Goal: Leave review/rating

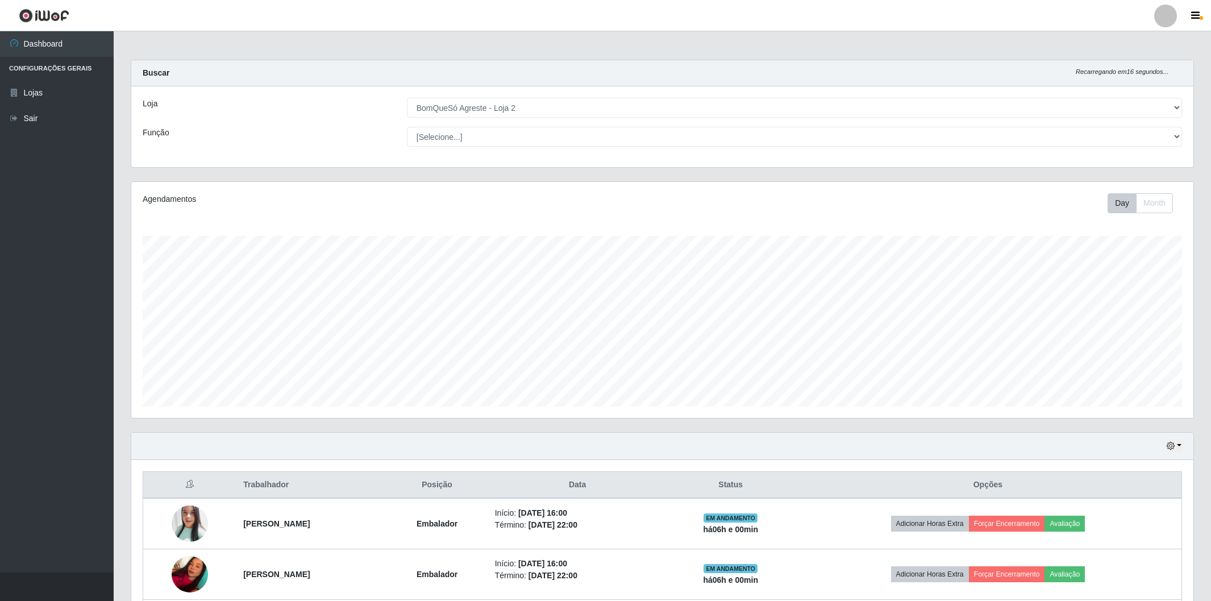
select select "214"
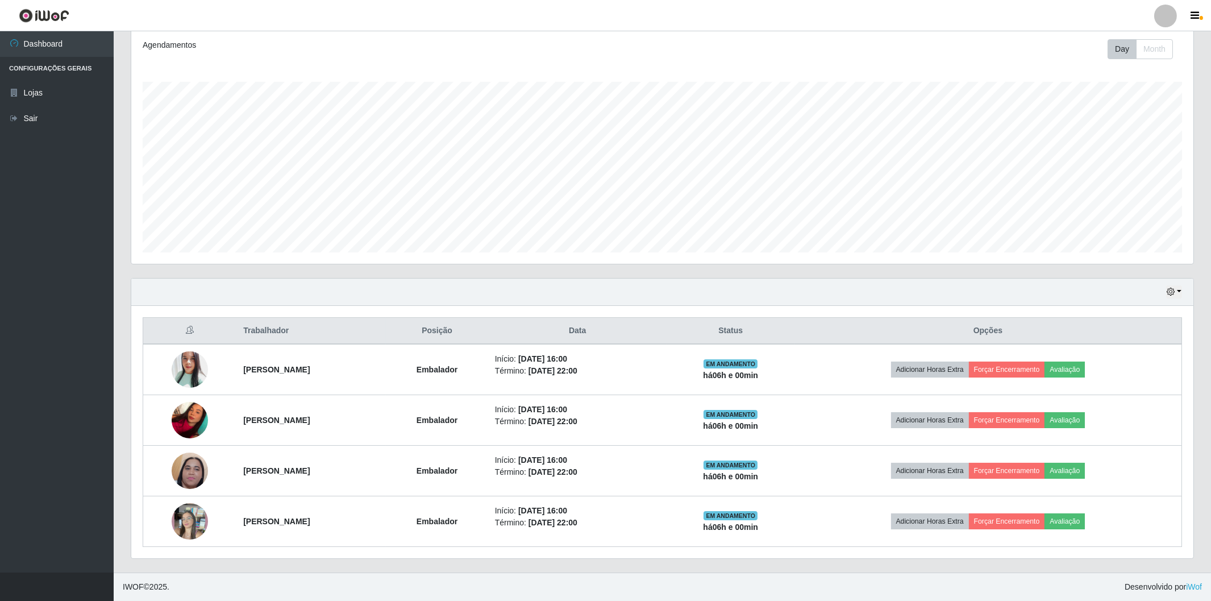
scroll to position [235, 1062]
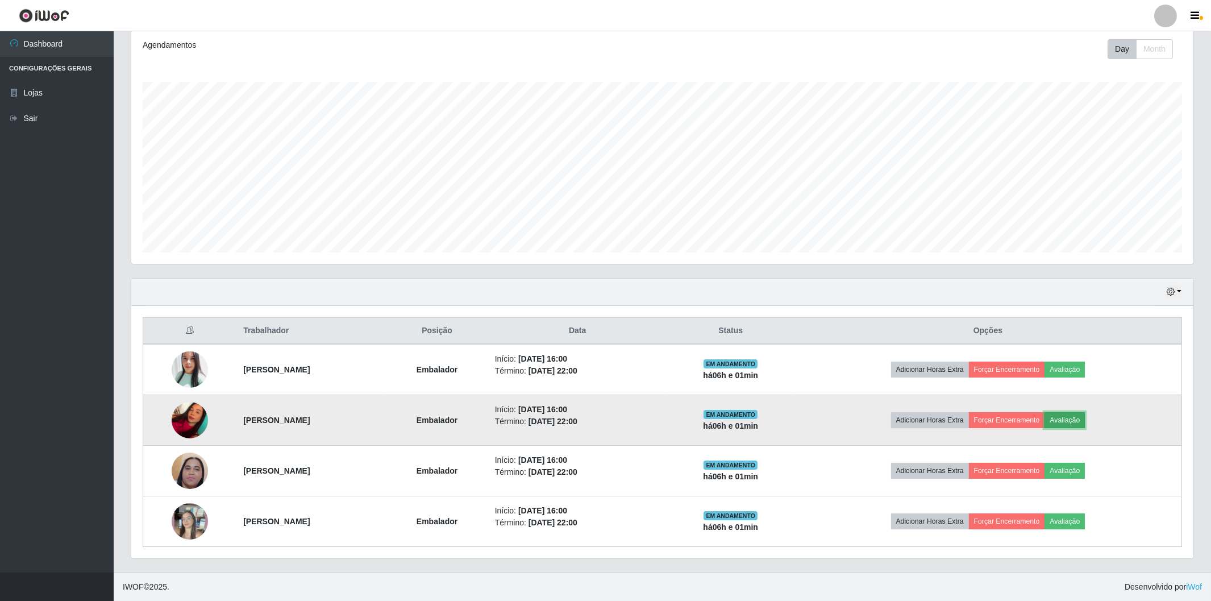
click at [1085, 421] on button "Avaliação" at bounding box center [1065, 420] width 40 height 16
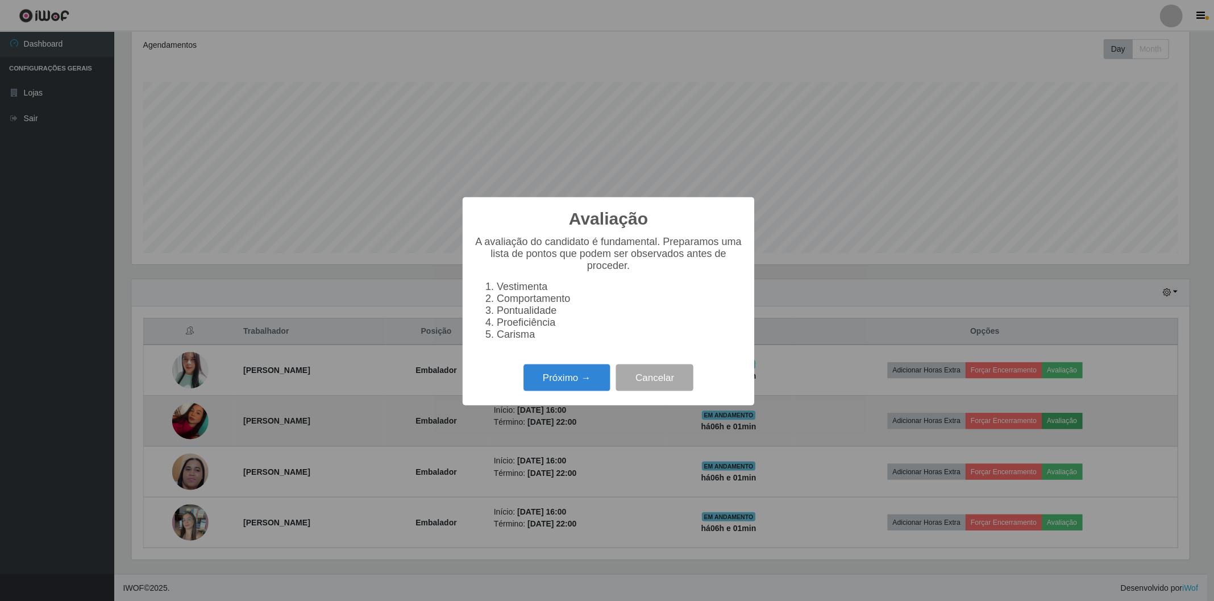
scroll to position [235, 1055]
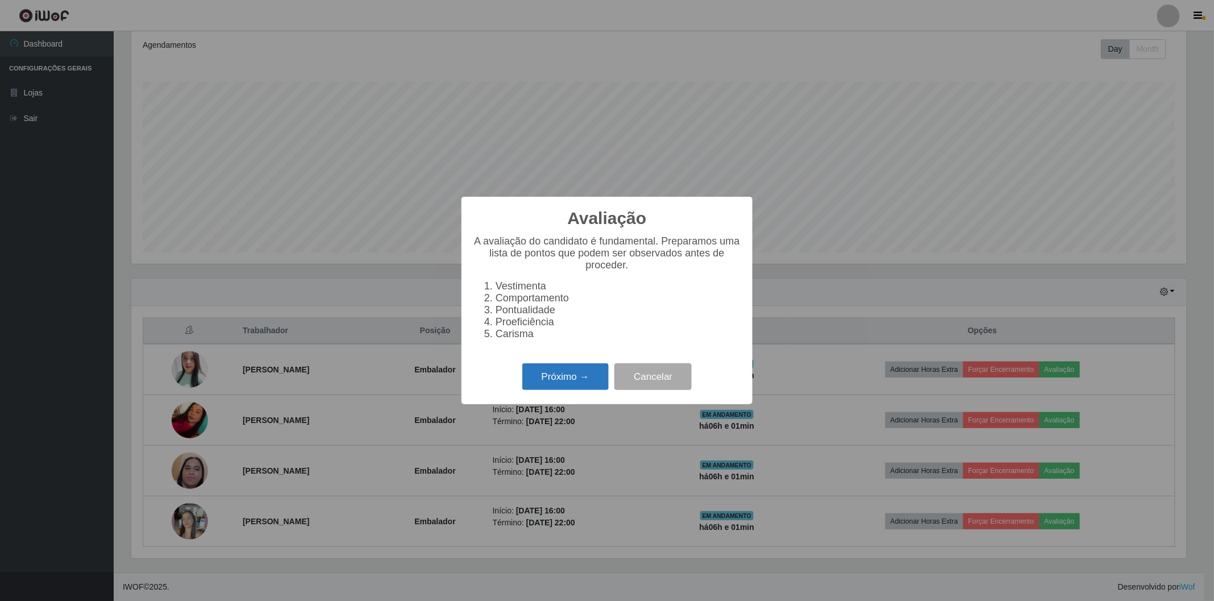
click at [581, 380] on button "Próximo →" at bounding box center [565, 376] width 86 height 27
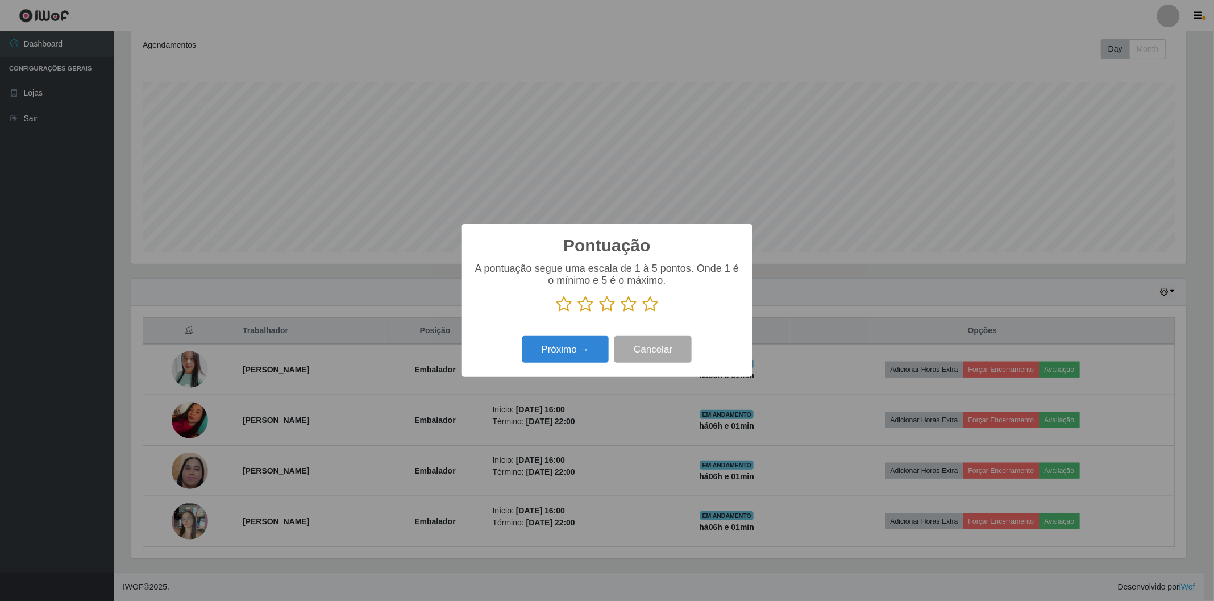
scroll to position [568088, 567269]
click at [650, 306] on icon at bounding box center [650, 304] width 16 height 17
click at [642, 313] on input "radio" at bounding box center [642, 313] width 0 height 0
click at [554, 356] on button "Próximo →" at bounding box center [565, 349] width 86 height 27
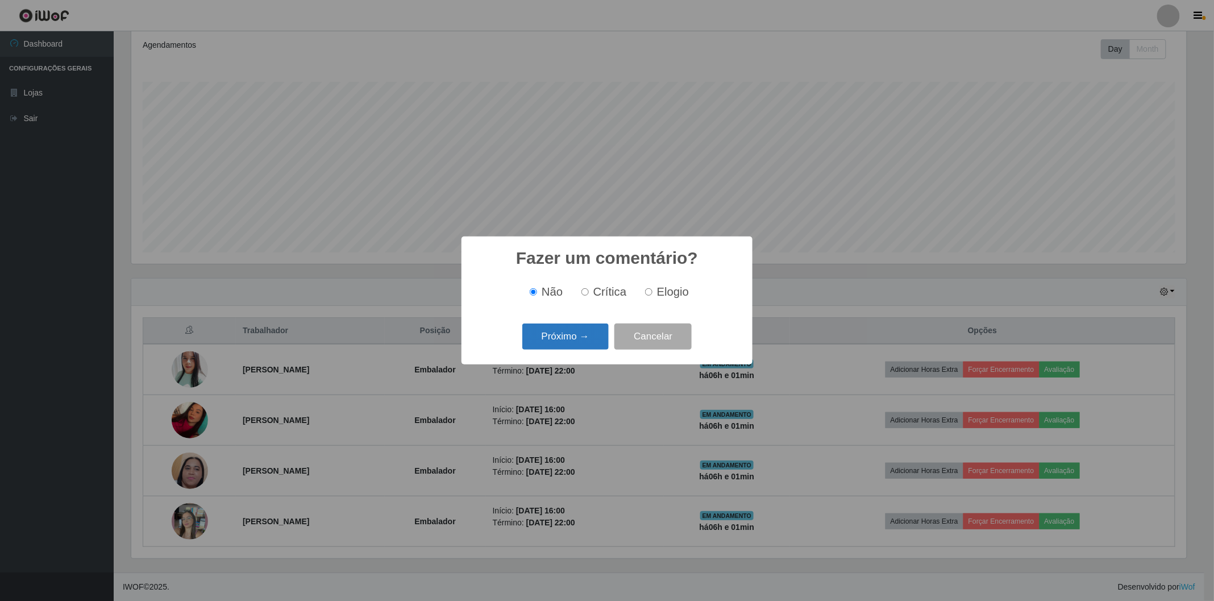
click at [542, 348] on button "Próximo →" at bounding box center [565, 336] width 86 height 27
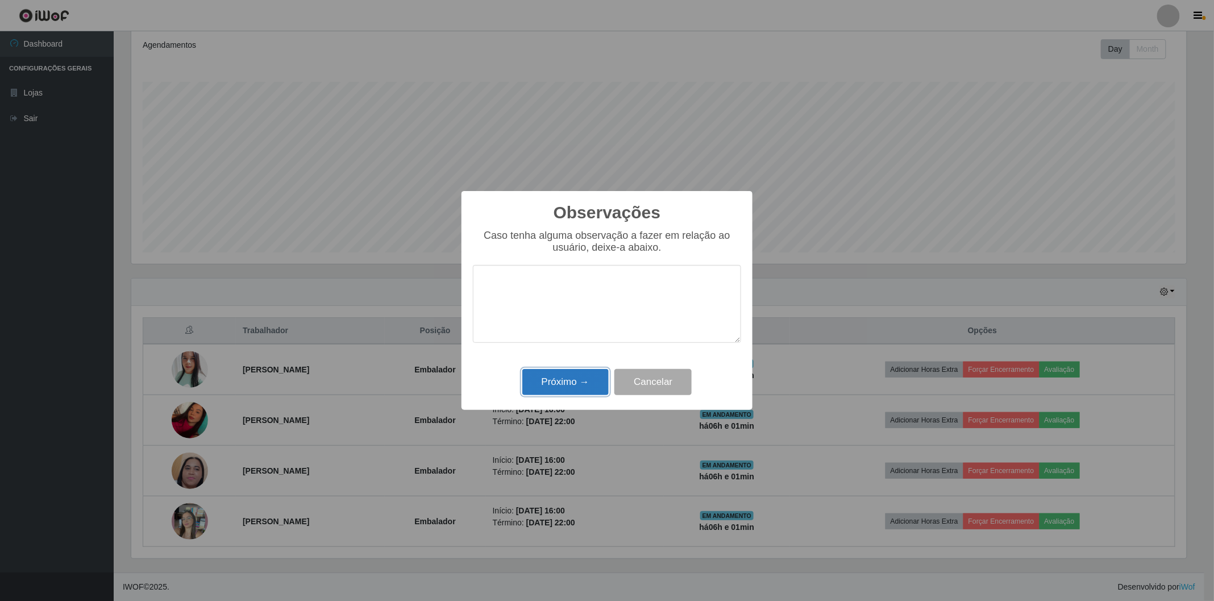
click at [565, 392] on button "Próximo →" at bounding box center [565, 382] width 86 height 27
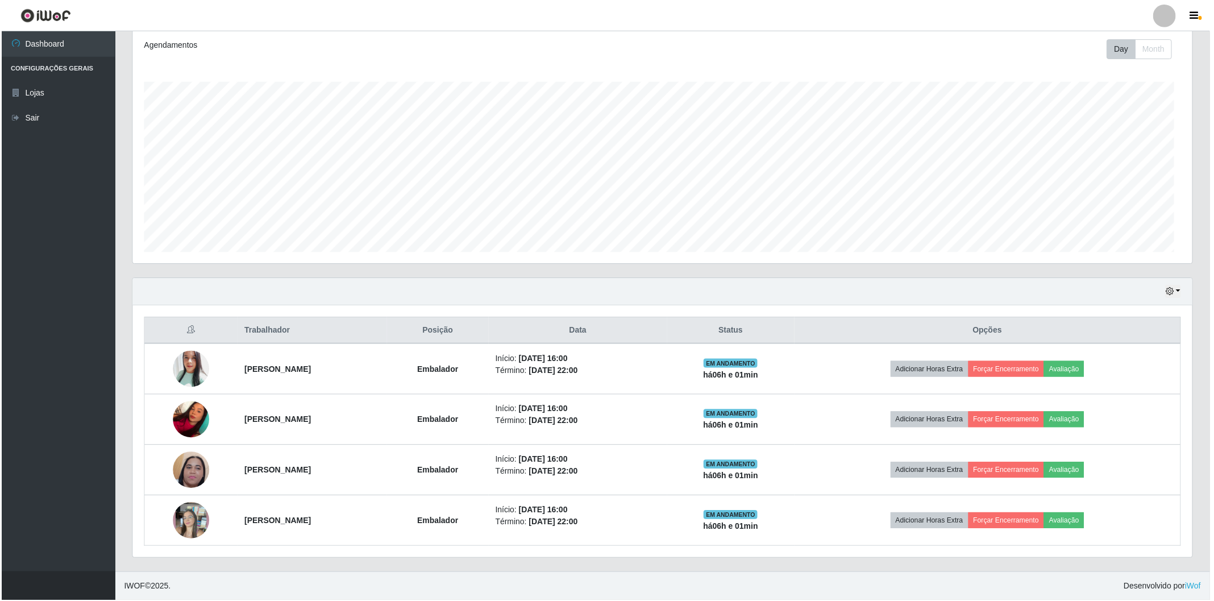
scroll to position [235, 1062]
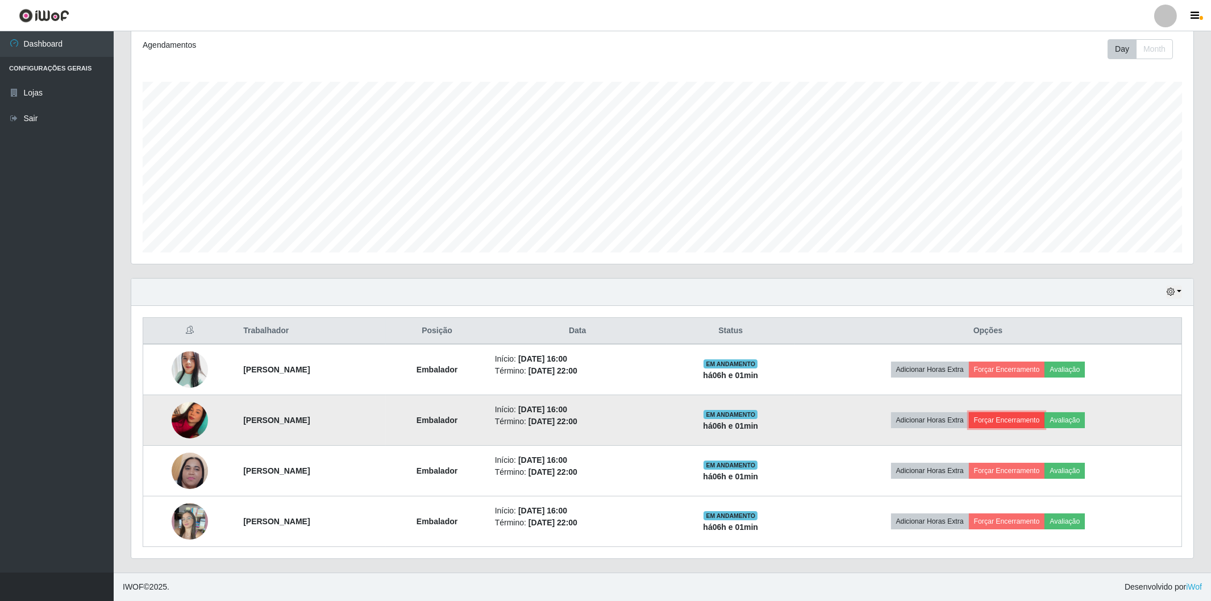
click at [1037, 418] on button "Forçar Encerramento" at bounding box center [1007, 420] width 76 height 16
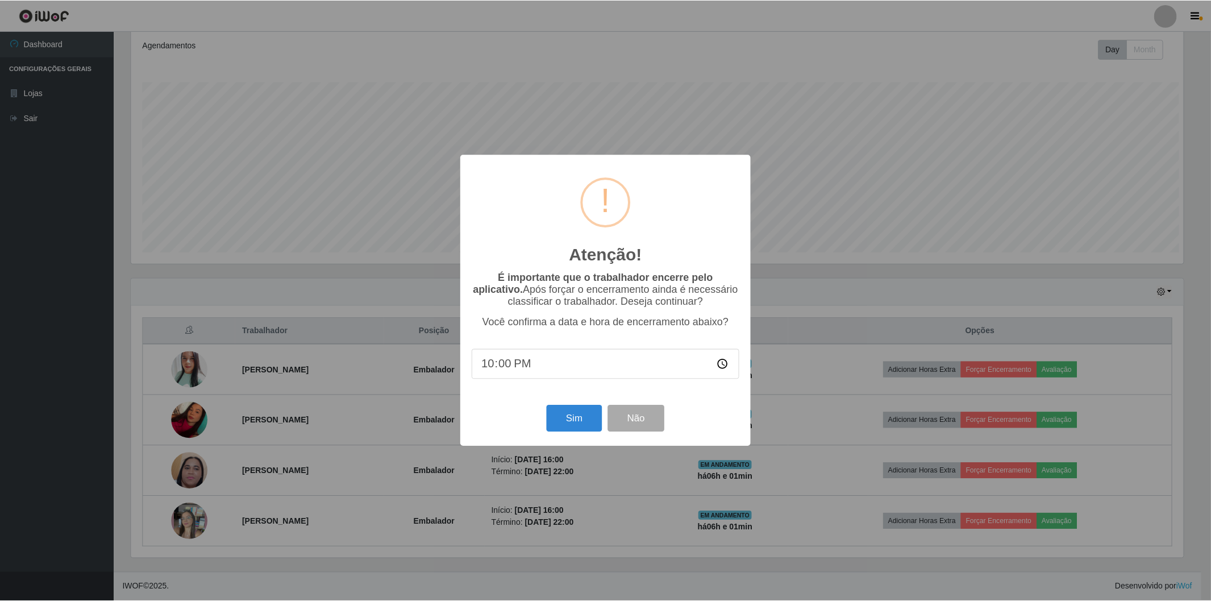
scroll to position [235, 1055]
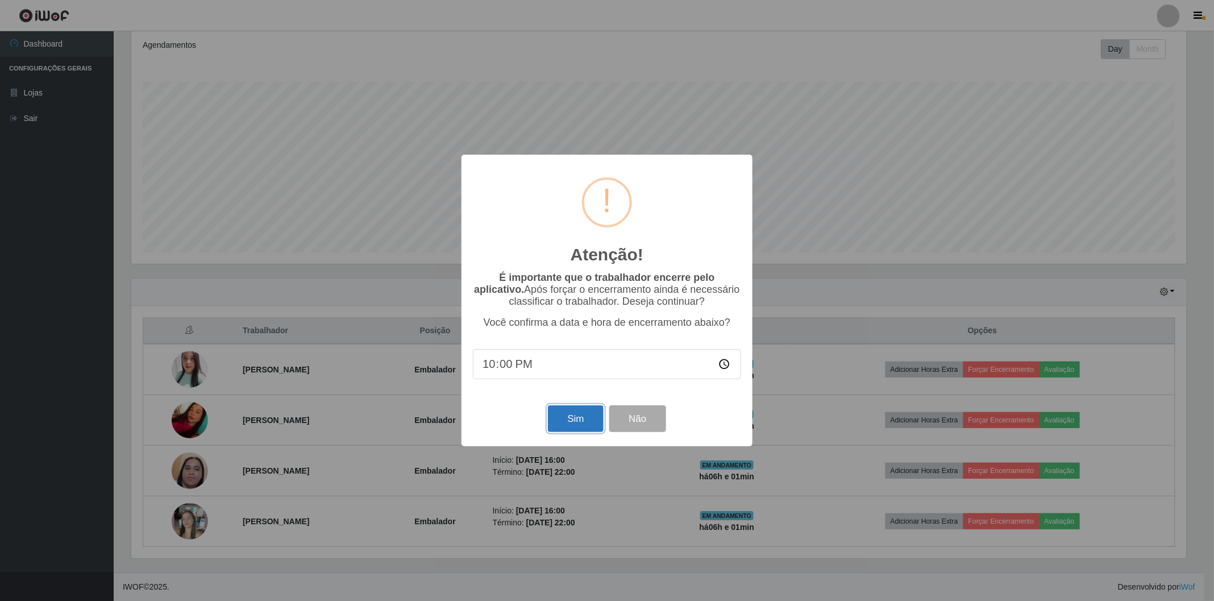
click at [584, 421] on button "Sim" at bounding box center [575, 418] width 55 height 27
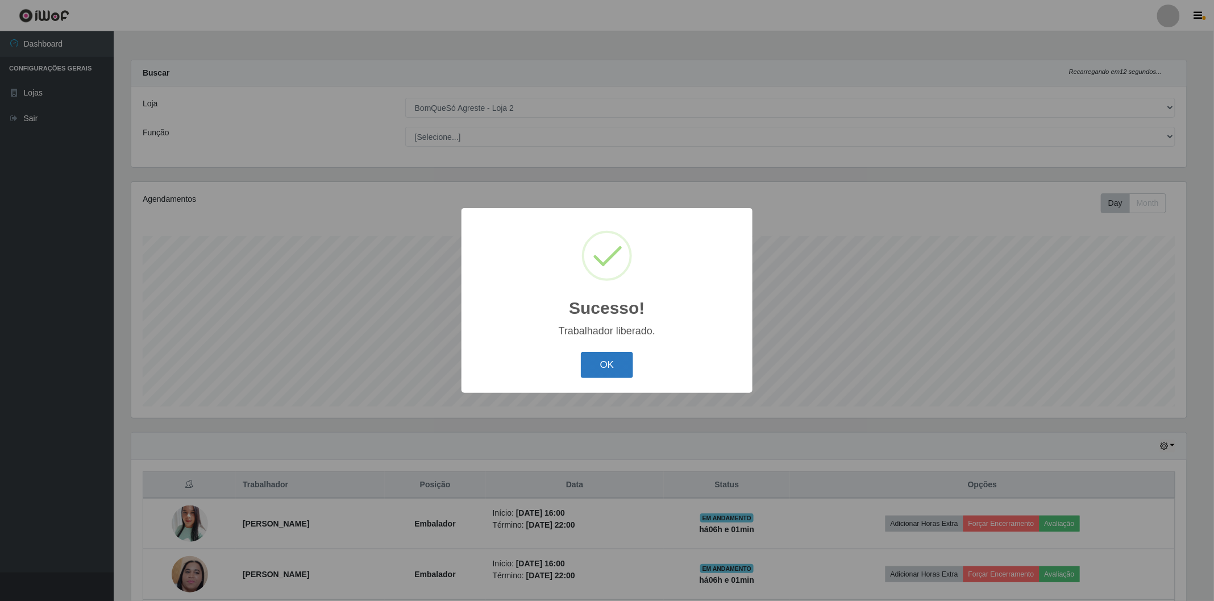
click at [595, 362] on button "OK" at bounding box center [607, 365] width 53 height 27
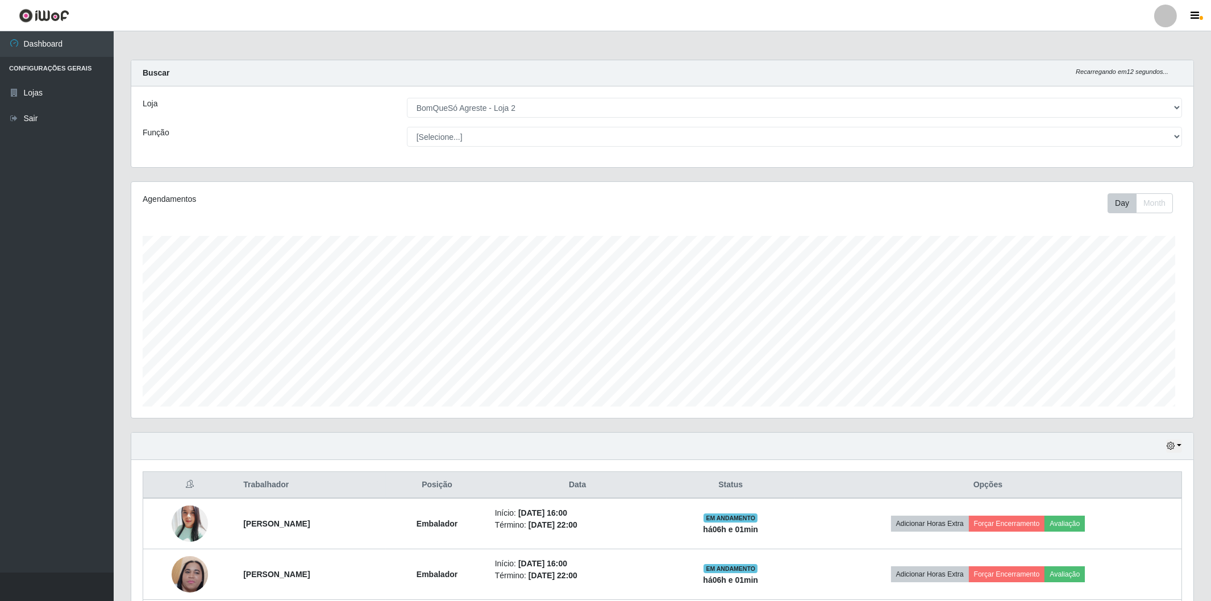
scroll to position [103, 0]
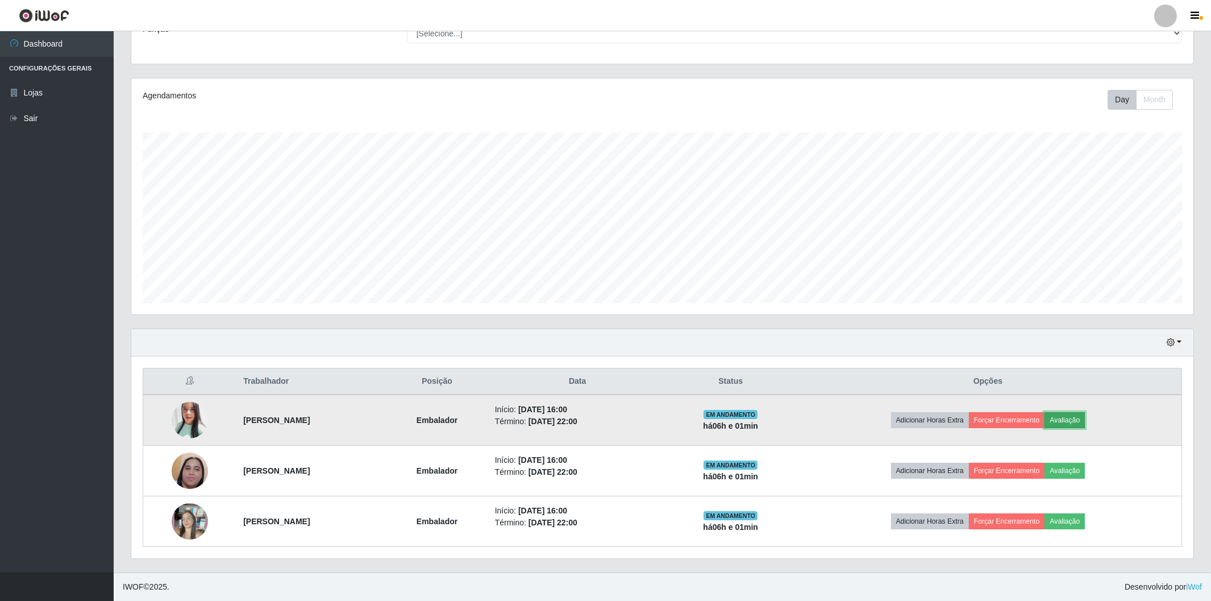
click at [1085, 418] on button "Avaliação" at bounding box center [1065, 420] width 40 height 16
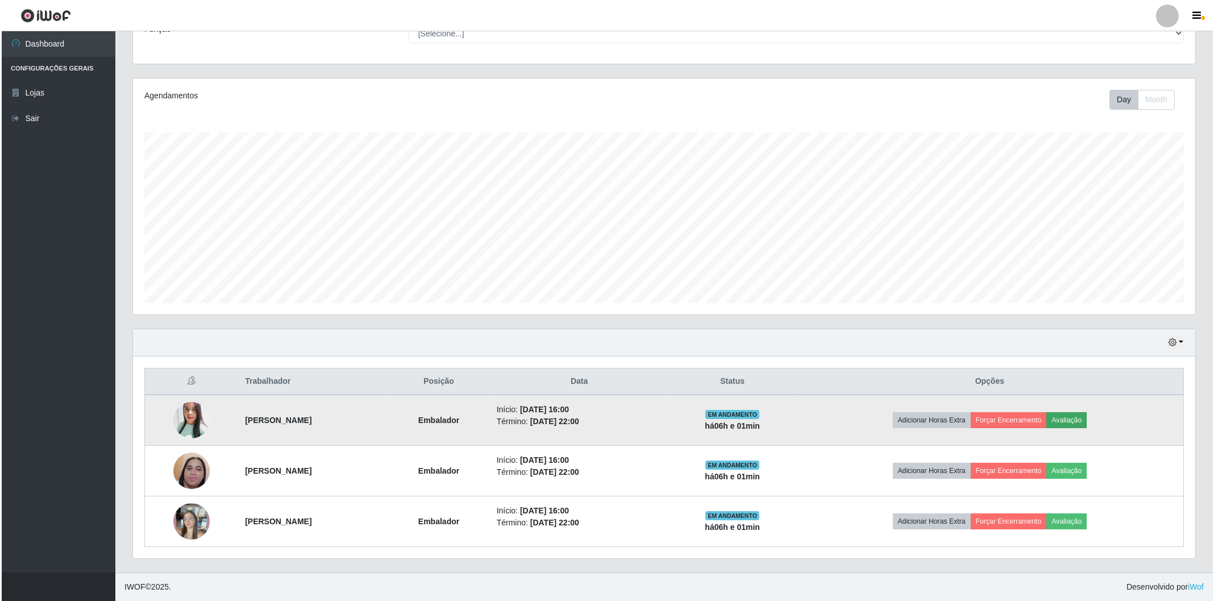
scroll to position [235, 1055]
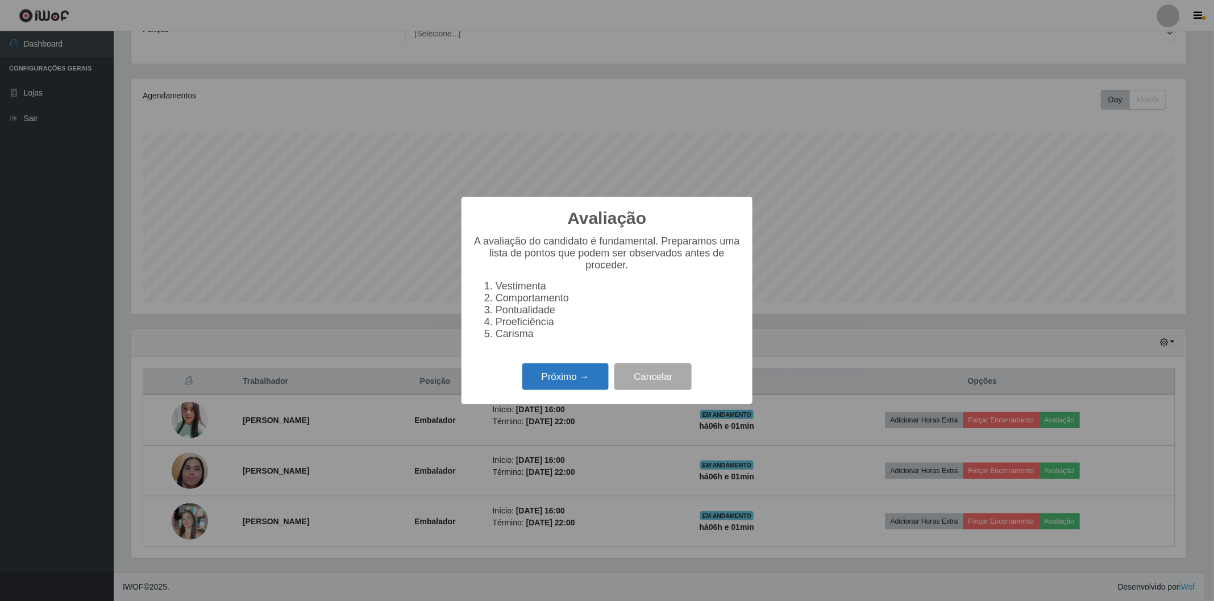
click at [580, 371] on button "Próximo →" at bounding box center [565, 376] width 86 height 27
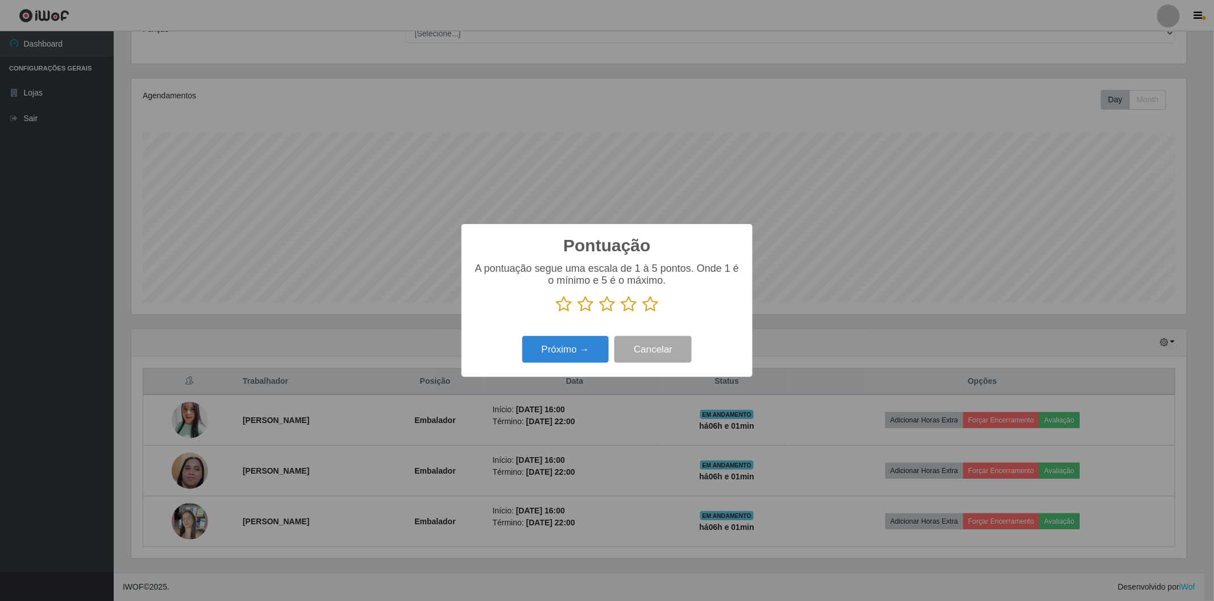
click at [650, 302] on icon at bounding box center [650, 304] width 16 height 17
click at [642, 313] on input "radio" at bounding box center [642, 313] width 0 height 0
click at [565, 343] on button "Próximo →" at bounding box center [565, 349] width 86 height 27
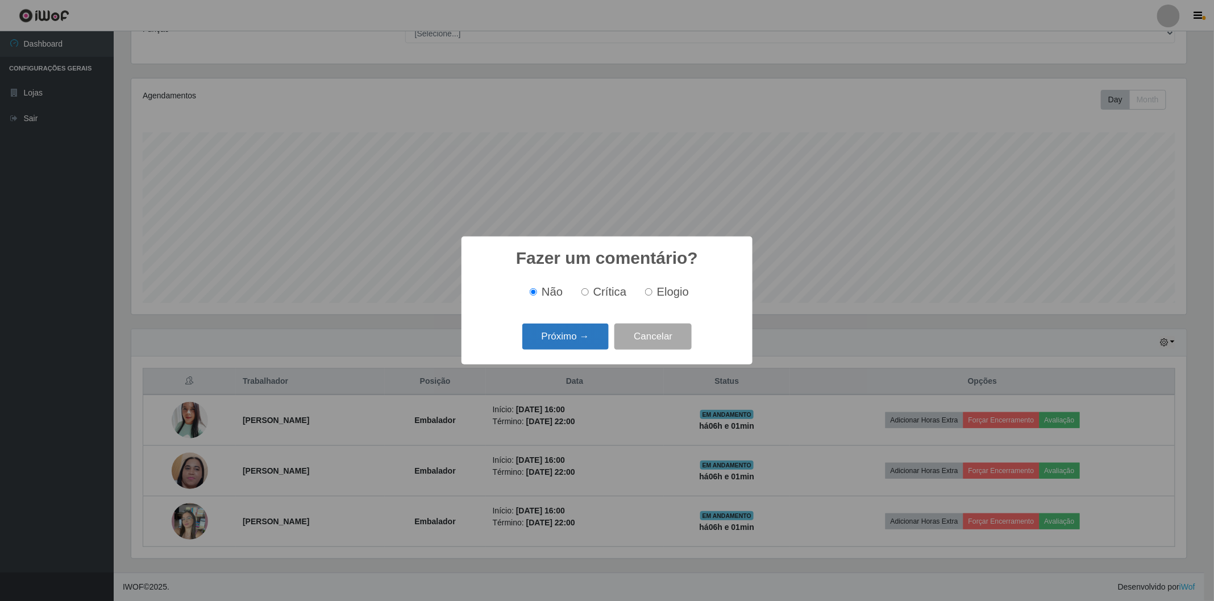
click at [569, 339] on button "Próximo →" at bounding box center [565, 336] width 86 height 27
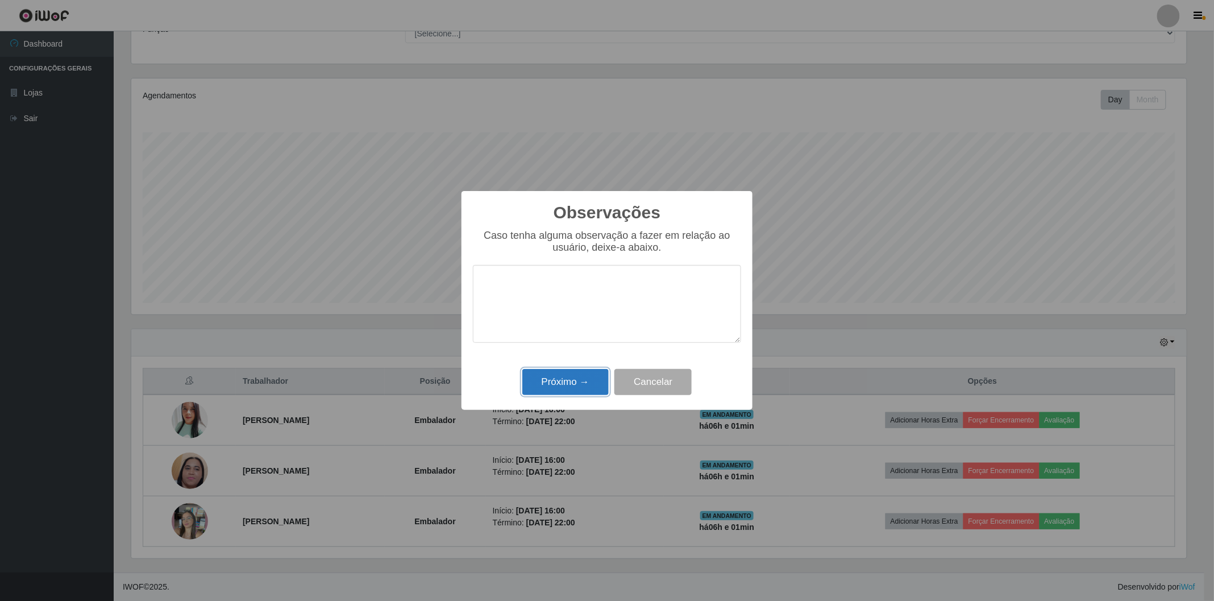
click at [570, 375] on button "Próximo →" at bounding box center [565, 382] width 86 height 27
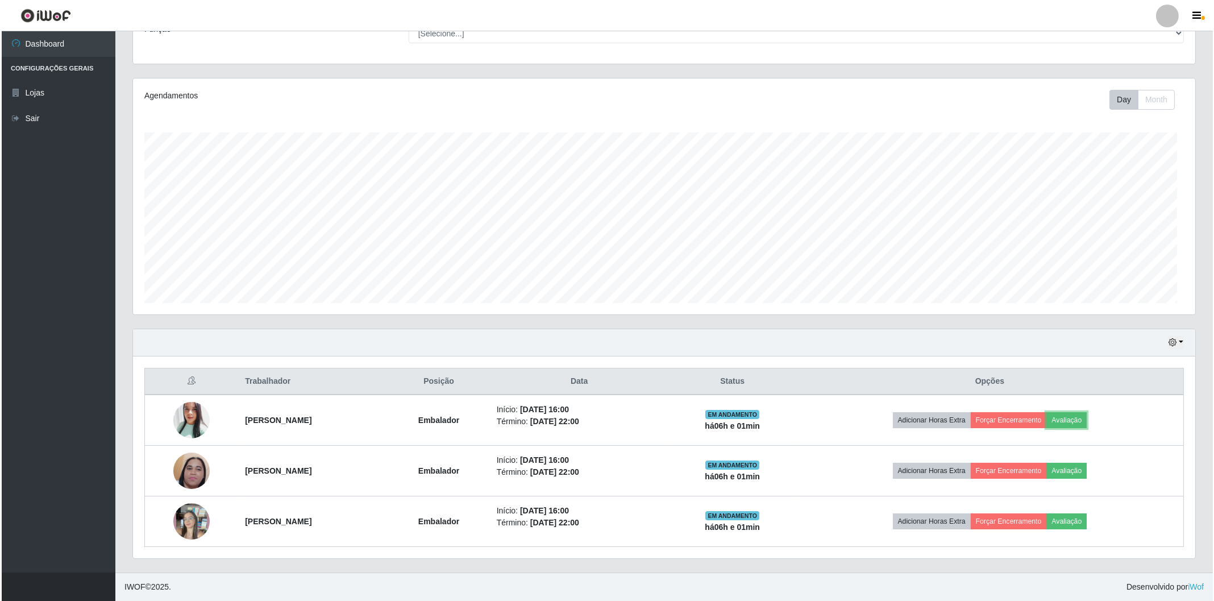
scroll to position [235, 1062]
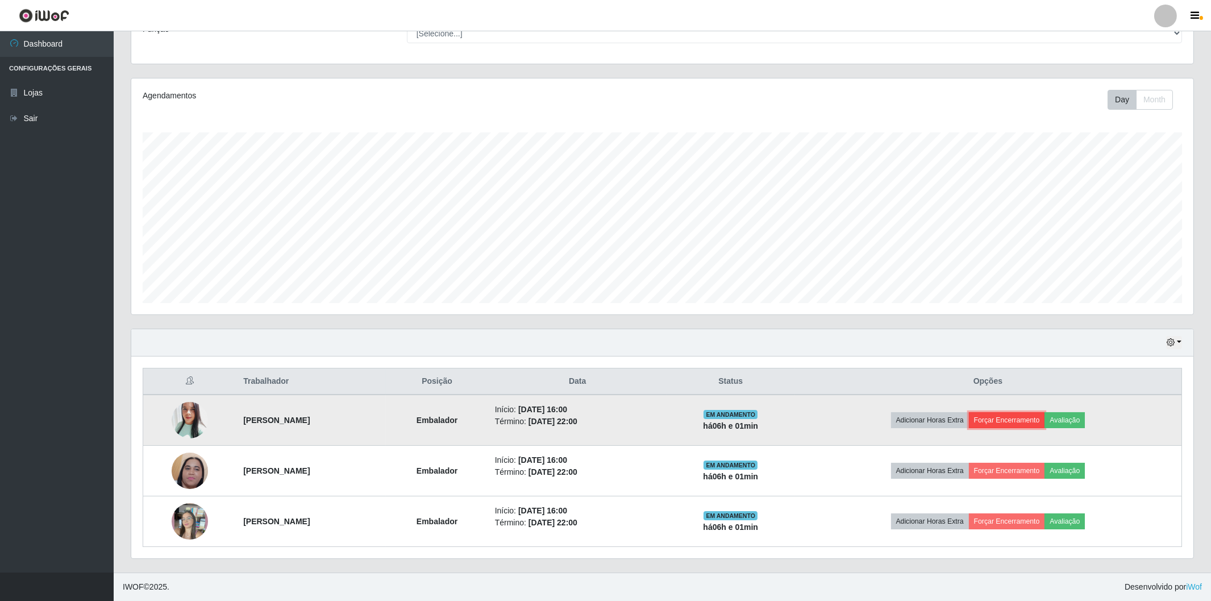
click at [1016, 418] on button "Forçar Encerramento" at bounding box center [1007, 420] width 76 height 16
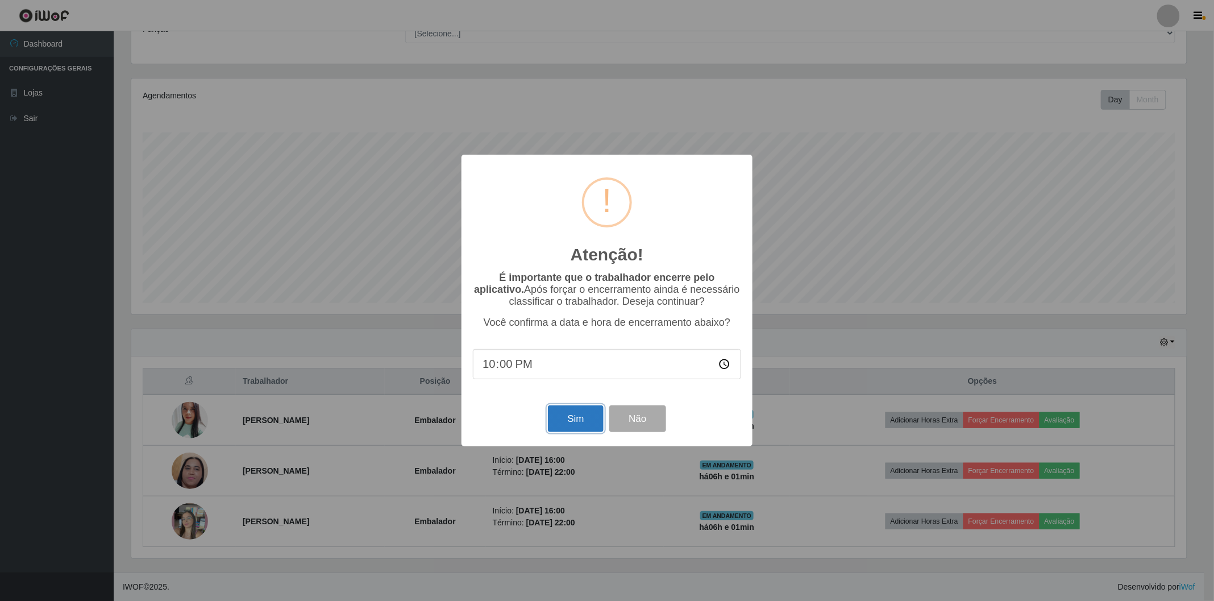
click at [564, 422] on button "Sim" at bounding box center [575, 418] width 55 height 27
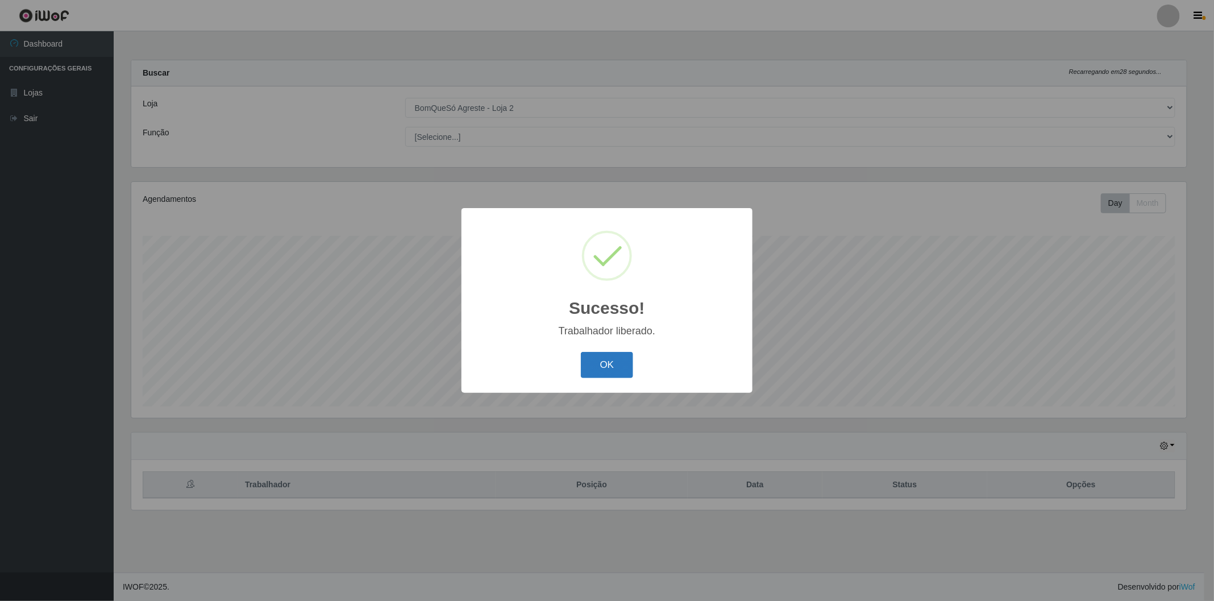
click at [607, 359] on button "OK" at bounding box center [607, 365] width 53 height 27
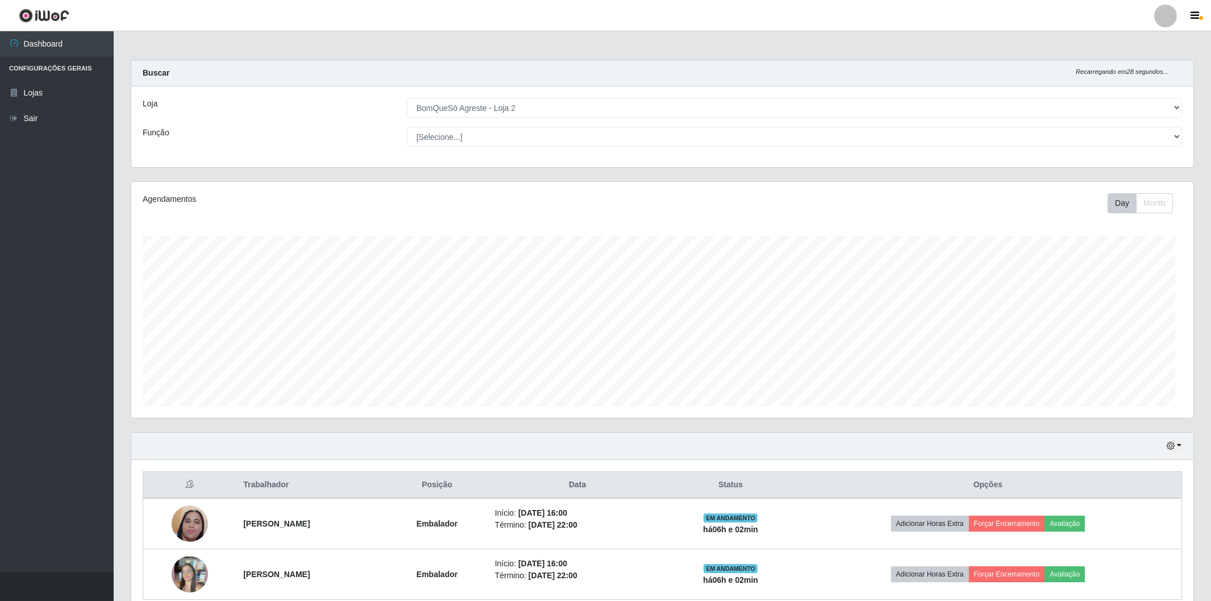
scroll to position [0, 0]
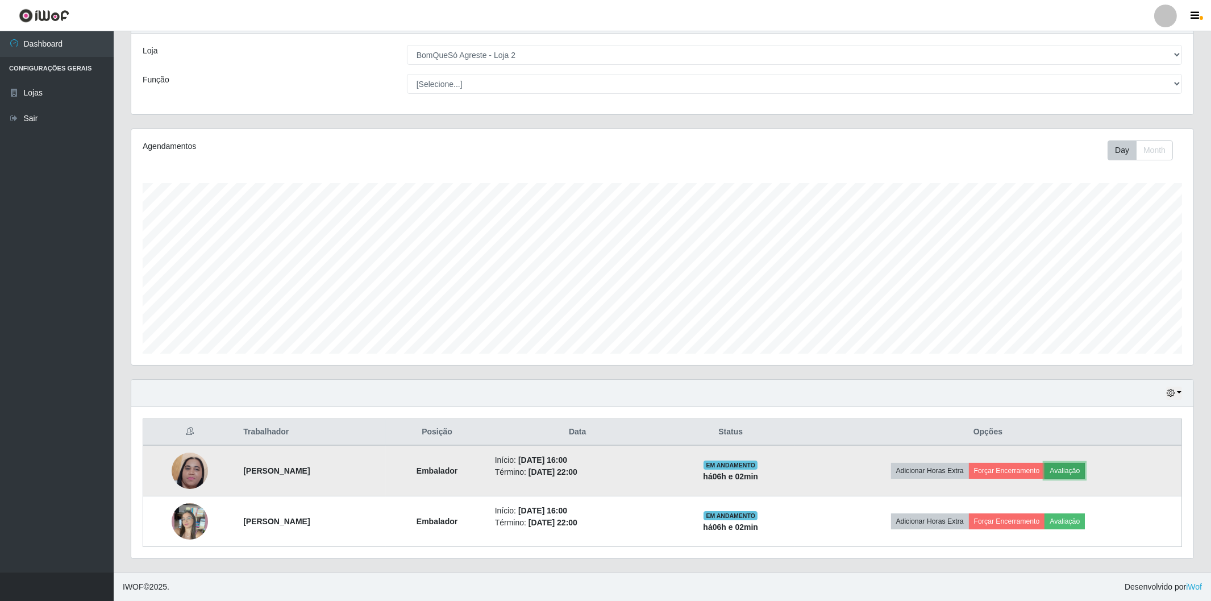
click at [1071, 465] on button "Avaliação" at bounding box center [1065, 471] width 40 height 16
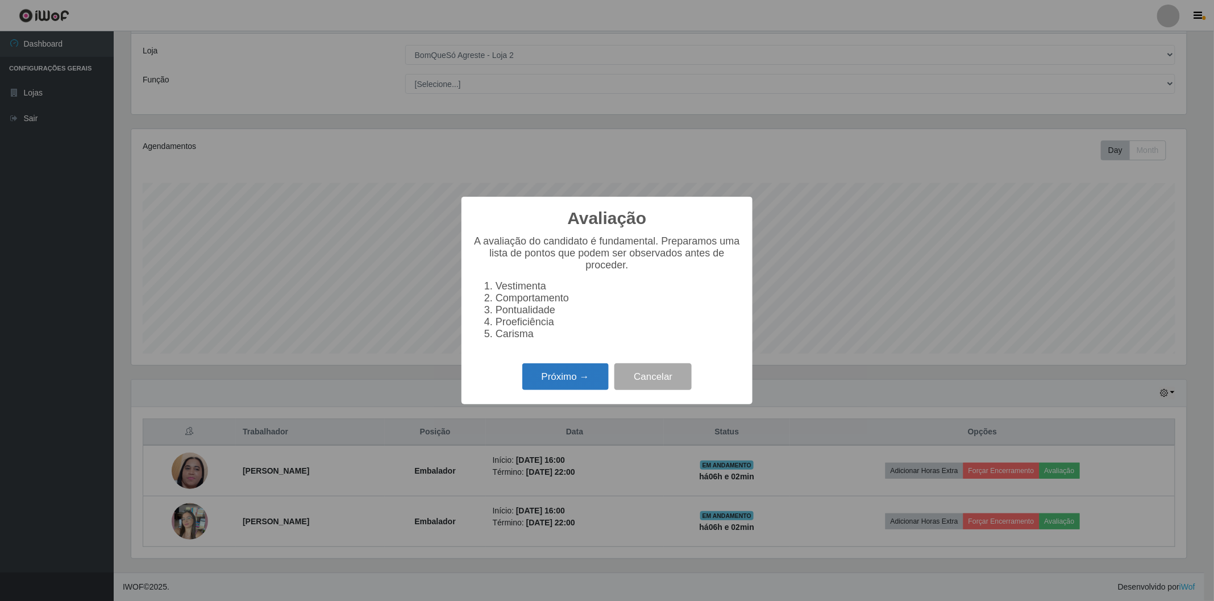
click at [542, 381] on button "Próximo →" at bounding box center [565, 376] width 86 height 27
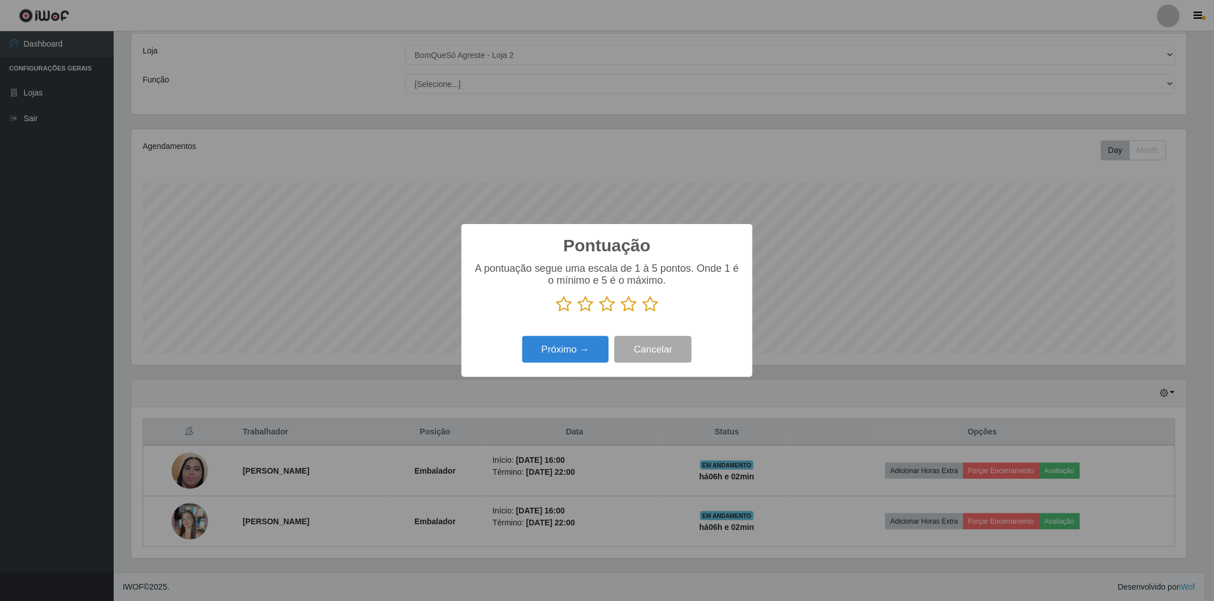
click at [646, 308] on icon at bounding box center [650, 304] width 16 height 17
click at [642, 313] on input "radio" at bounding box center [642, 313] width 0 height 0
click at [576, 347] on button "Próximo →" at bounding box center [565, 349] width 86 height 27
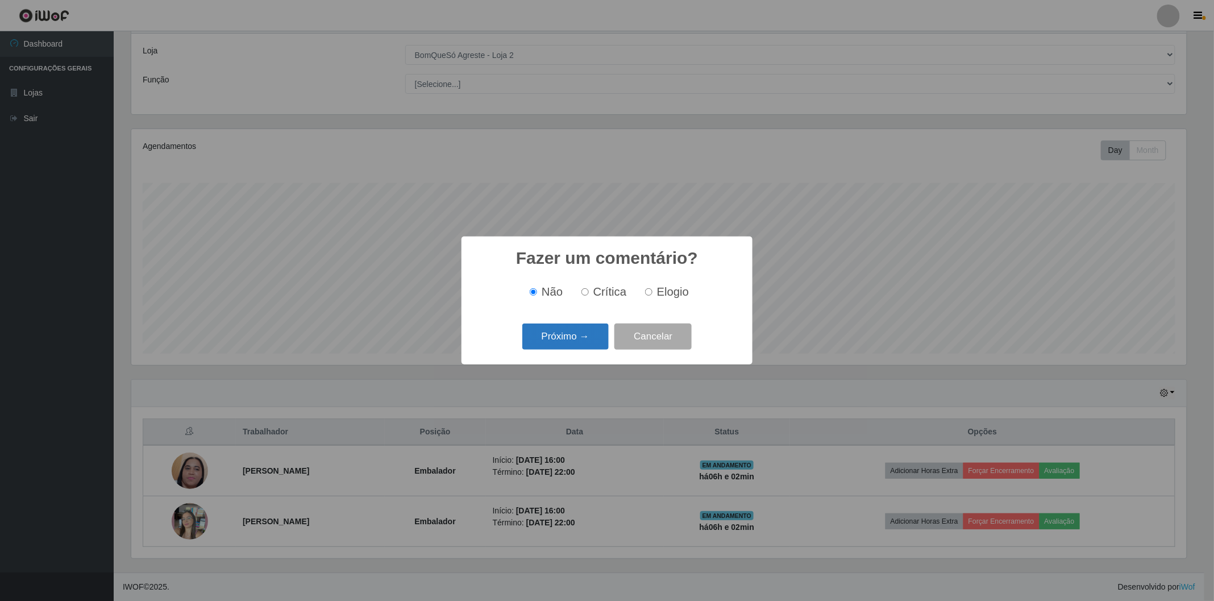
click at [561, 342] on button "Próximo →" at bounding box center [565, 336] width 86 height 27
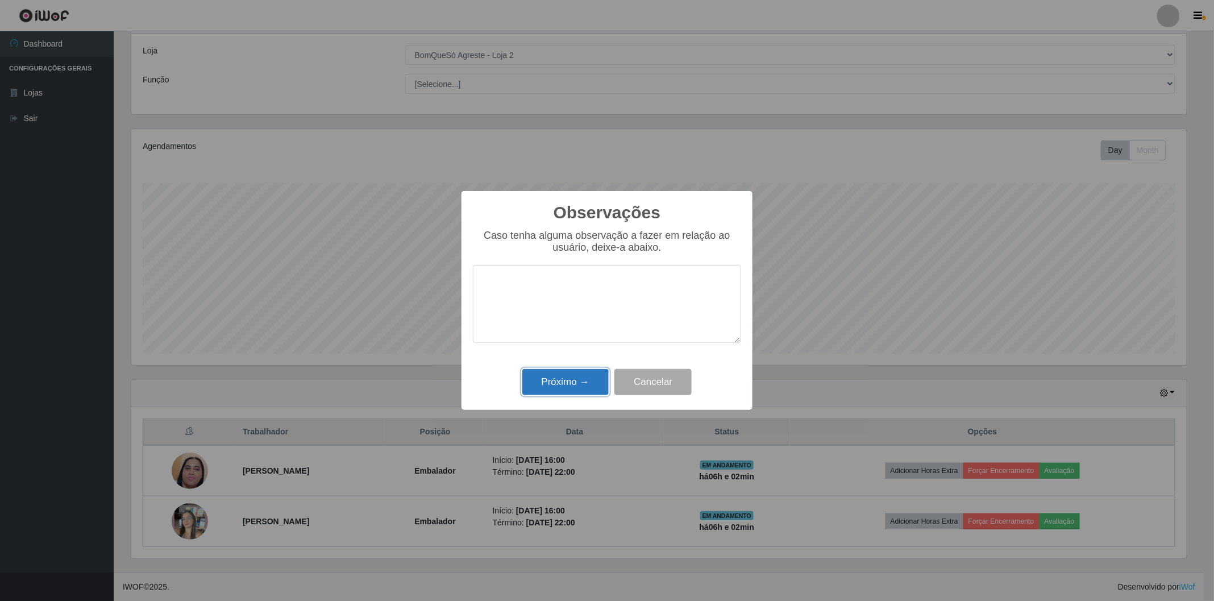
click at [564, 380] on button "Próximo →" at bounding box center [565, 382] width 86 height 27
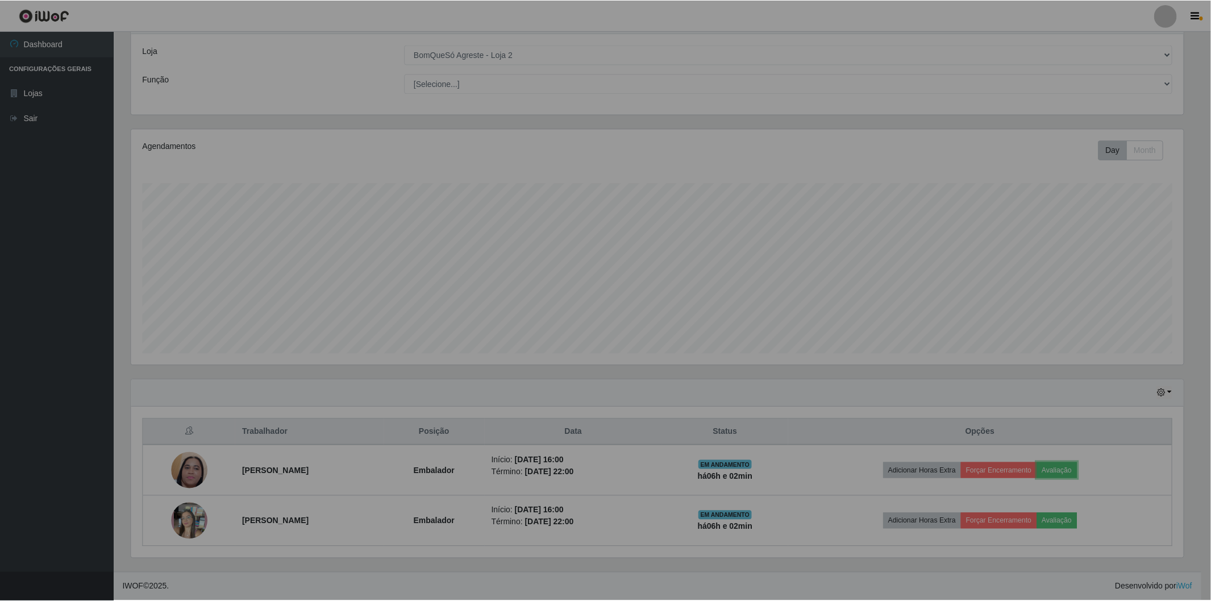
scroll to position [568088, 567262]
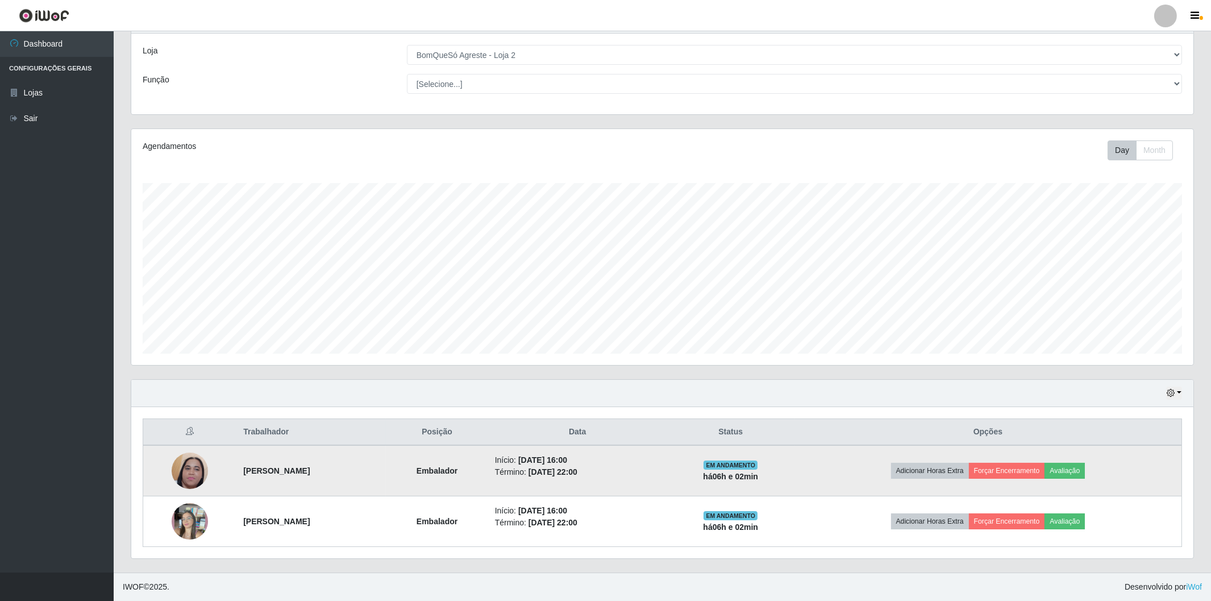
click at [1029, 460] on td "Adicionar Horas Extra Forçar Encerramento Avaliação" at bounding box center [989, 470] width 388 height 51
click at [1016, 473] on button "Forçar Encerramento" at bounding box center [1007, 471] width 76 height 16
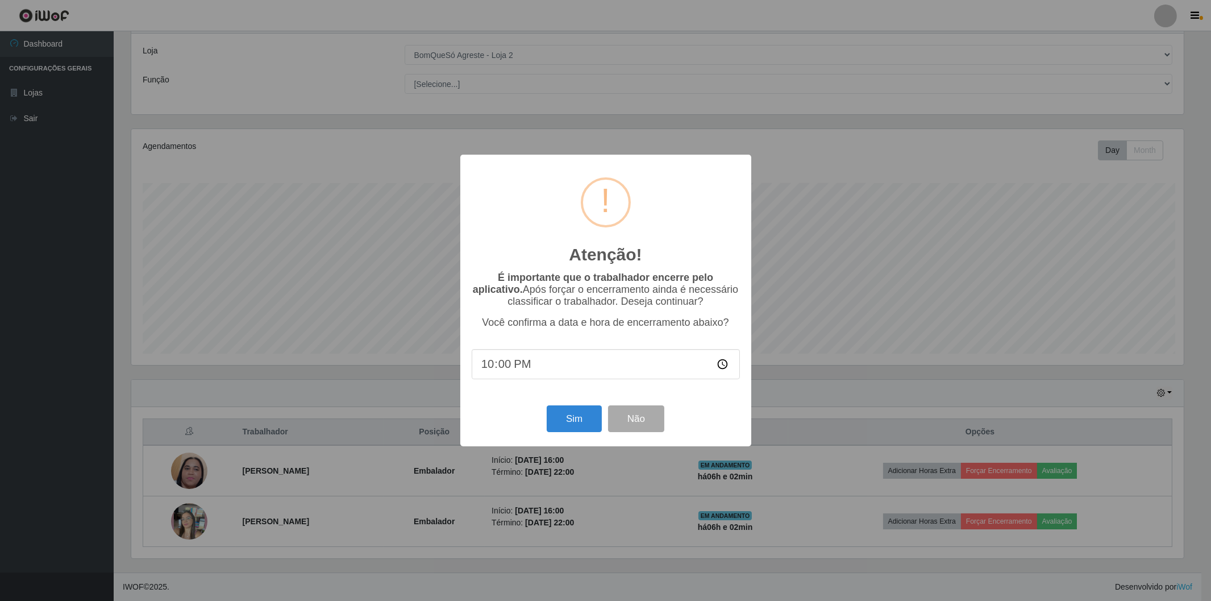
scroll to position [568088, 567269]
click at [584, 425] on button "Sim" at bounding box center [575, 418] width 55 height 27
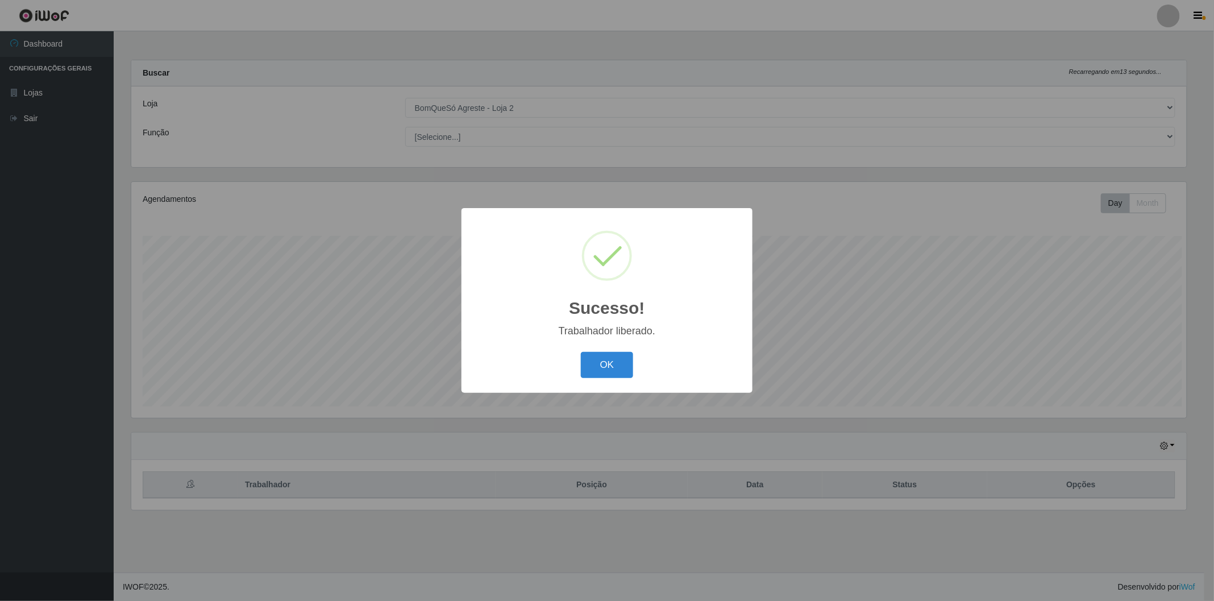
scroll to position [235, 1055]
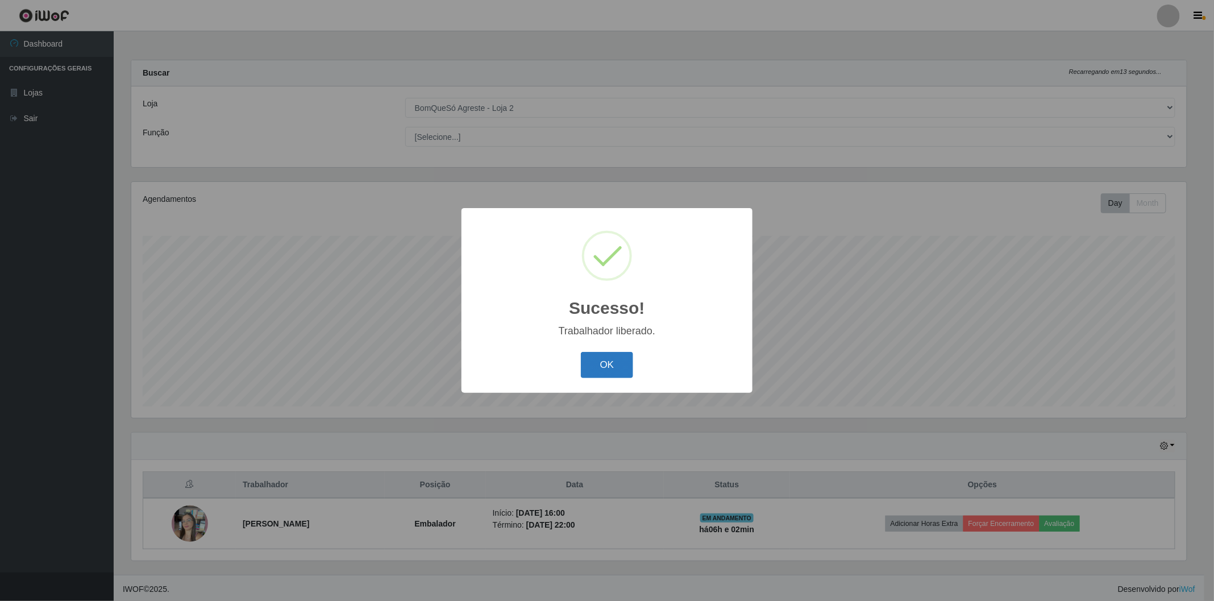
click at [600, 365] on button "OK" at bounding box center [607, 365] width 53 height 27
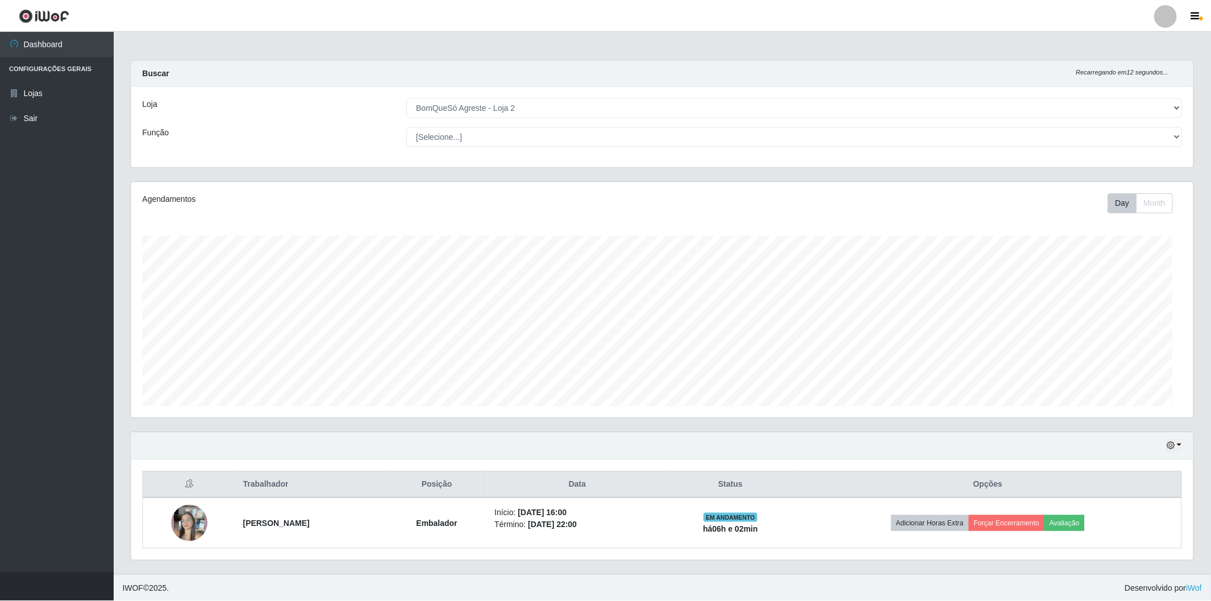
scroll to position [568088, 567262]
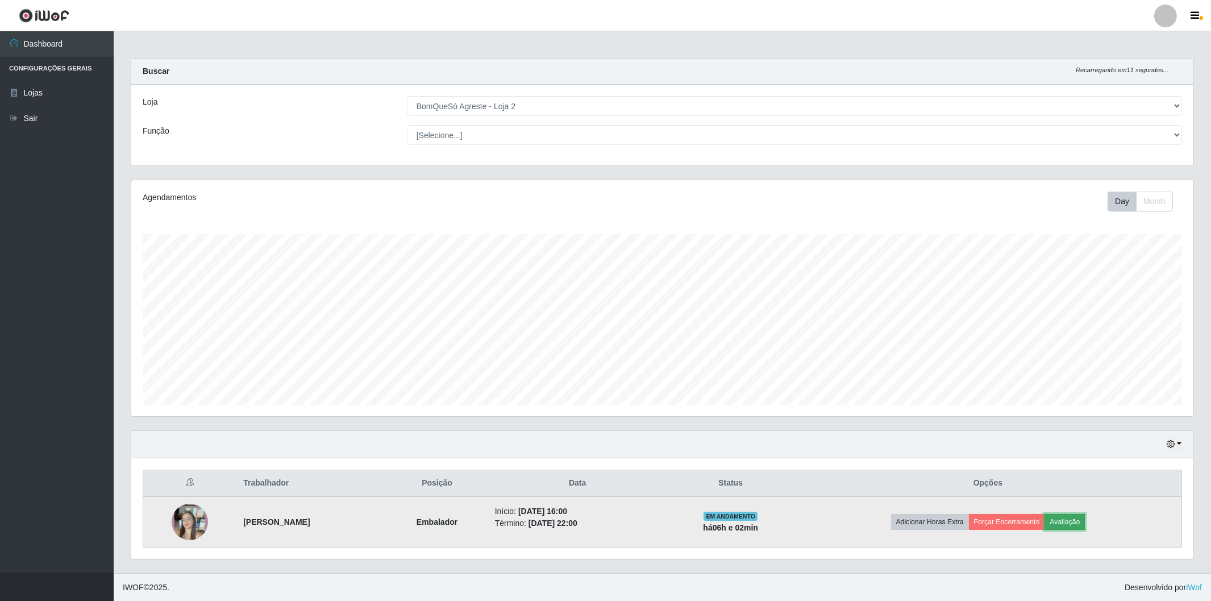
click at [1077, 523] on button "Avaliação" at bounding box center [1065, 522] width 40 height 16
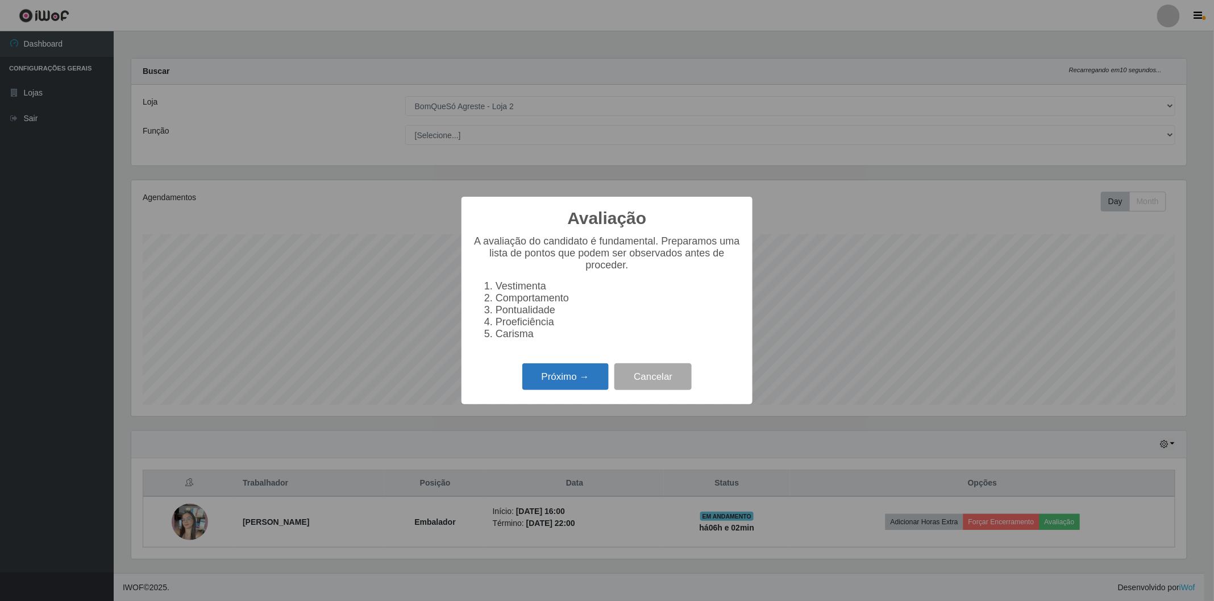
click at [569, 371] on button "Próximo →" at bounding box center [565, 376] width 86 height 27
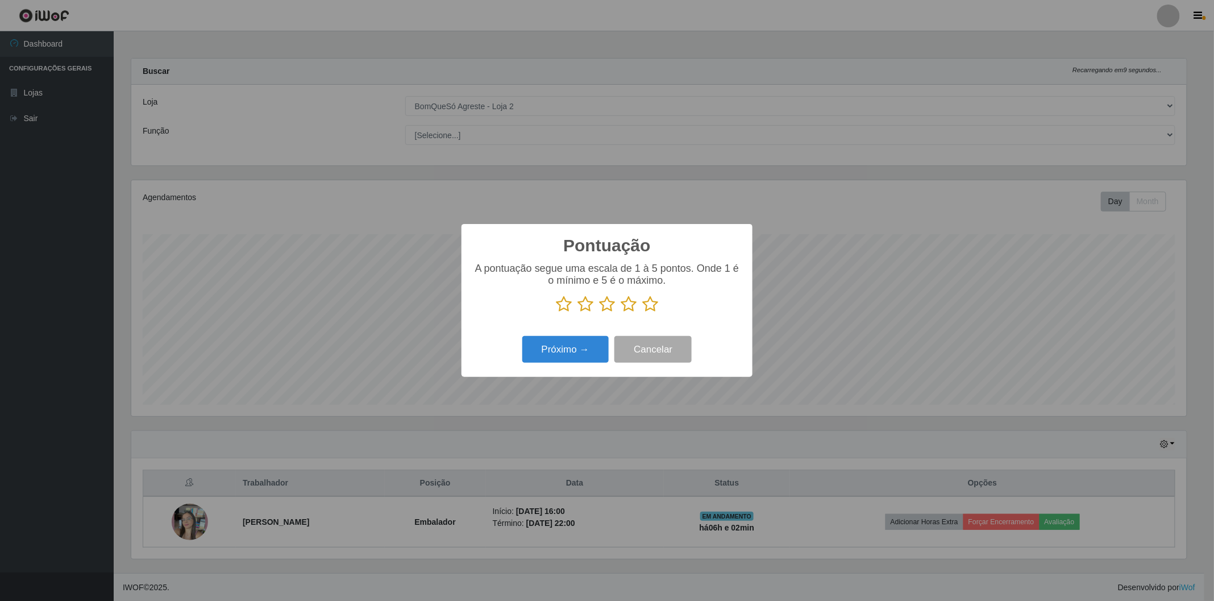
click at [647, 307] on icon at bounding box center [650, 304] width 16 height 17
click at [642, 313] on input "radio" at bounding box center [642, 313] width 0 height 0
click at [571, 345] on button "Próximo →" at bounding box center [565, 349] width 86 height 27
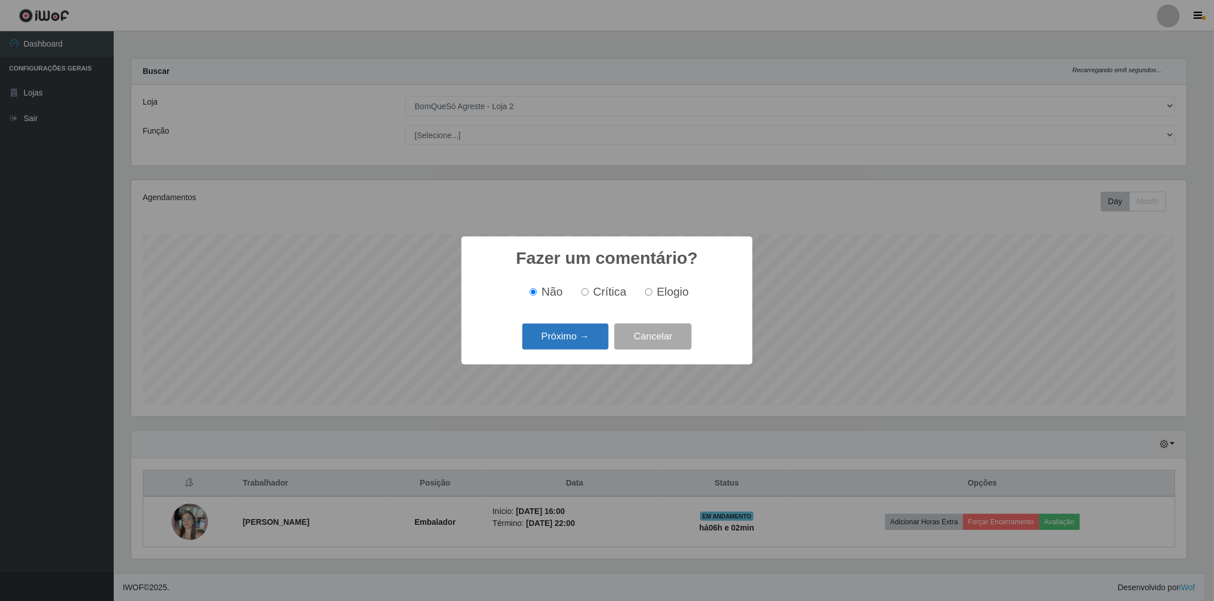
click at [571, 343] on button "Próximo →" at bounding box center [565, 336] width 86 height 27
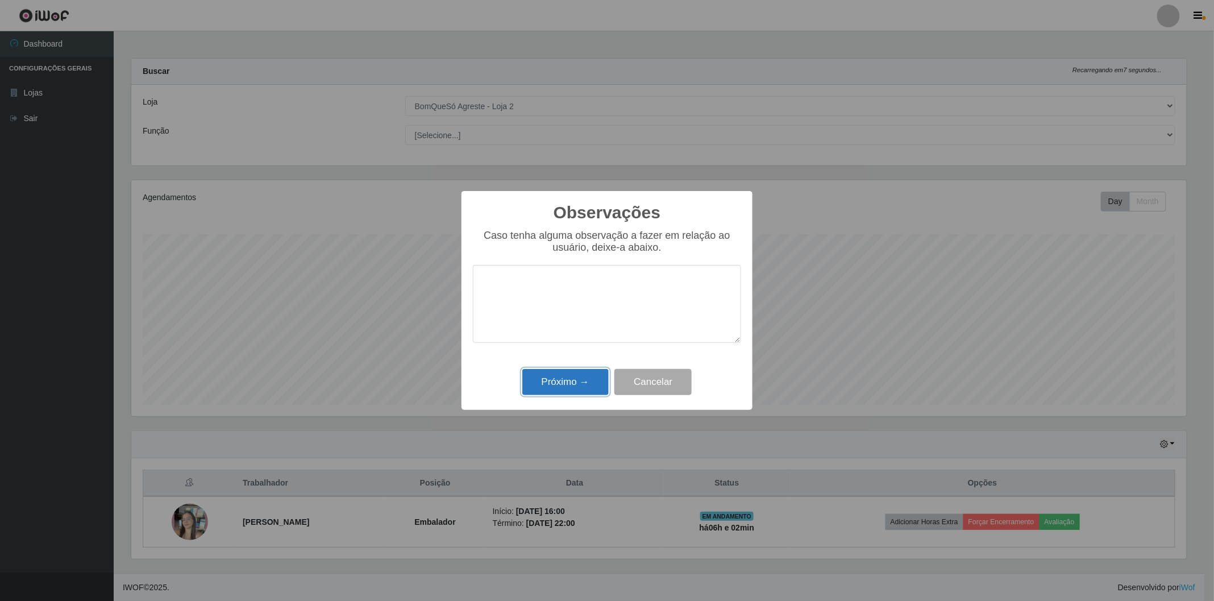
click at [574, 382] on button "Próximo →" at bounding box center [565, 382] width 86 height 27
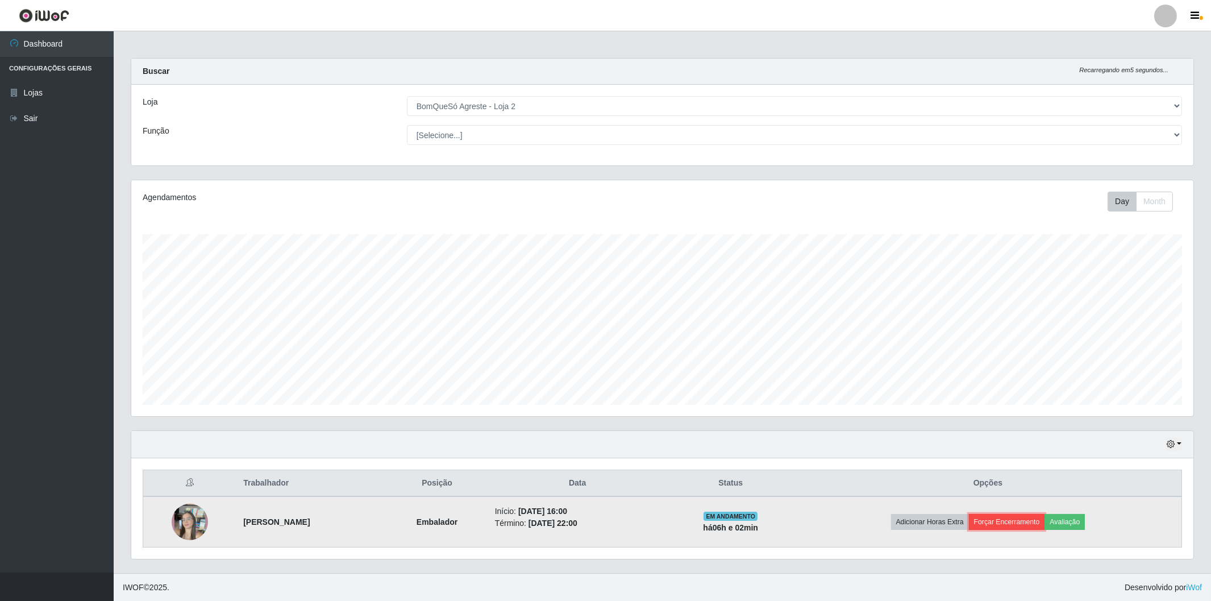
click at [1028, 519] on button "Forçar Encerramento" at bounding box center [1007, 522] width 76 height 16
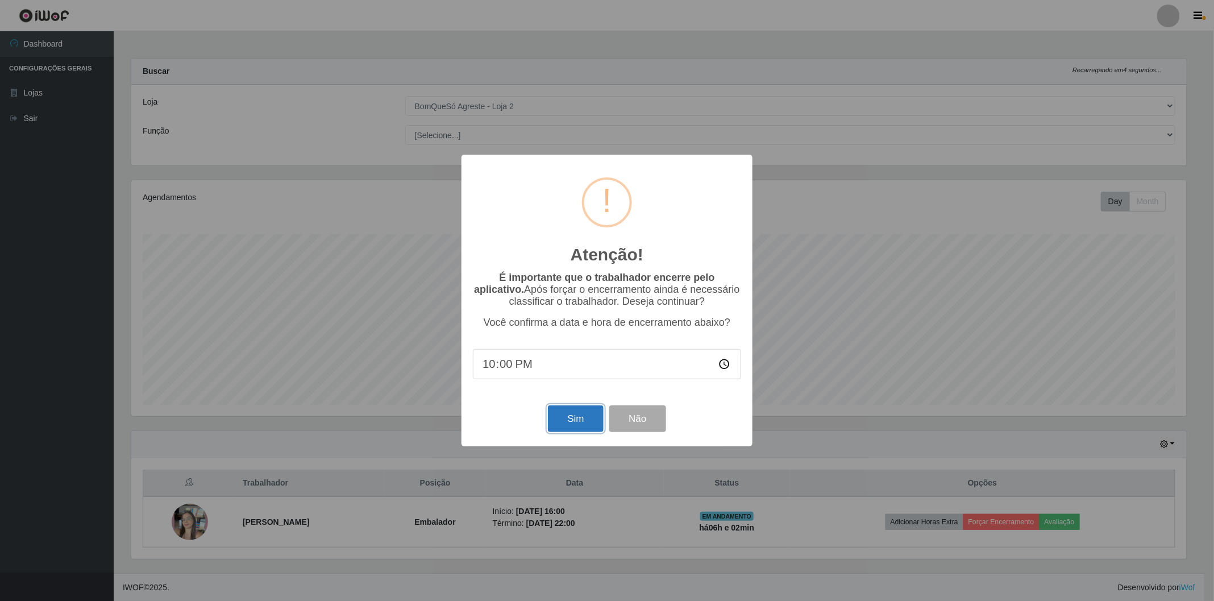
click at [567, 416] on button "Sim" at bounding box center [575, 418] width 55 height 27
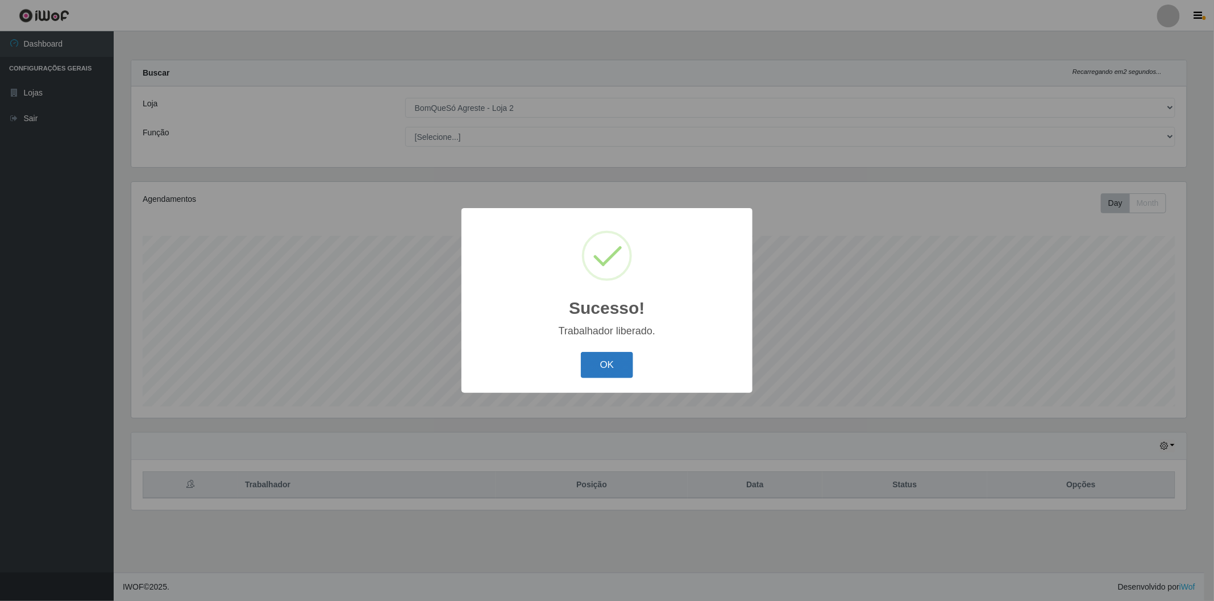
click at [598, 355] on button "OK" at bounding box center [607, 365] width 53 height 27
